Goal: Information Seeking & Learning: Stay updated

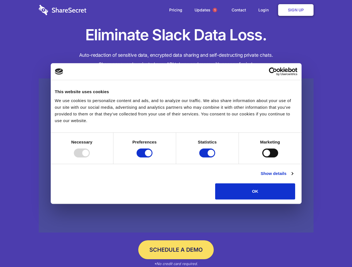
click at [90, 158] on div at bounding box center [82, 153] width 16 height 9
click at [152, 158] on input "Preferences" at bounding box center [144, 153] width 16 height 9
checkbox input "false"
click at [208, 158] on input "Statistics" at bounding box center [207, 153] width 16 height 9
checkbox input "false"
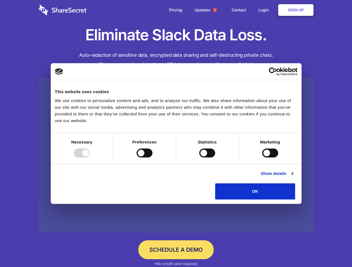
click at [262, 158] on input "Marketing" at bounding box center [270, 153] width 16 height 9
checkbox input "true"
click at [293, 177] on link "Show details" at bounding box center [276, 173] width 32 height 7
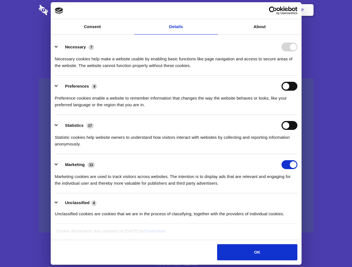
click at [297, 154] on li "Statistics 17 Statistic cookies help website owners to understand how visitors …" at bounding box center [176, 134] width 242 height 39
click at [214, 10] on span "1" at bounding box center [214, 10] width 4 height 4
